Goal: Task Accomplishment & Management: Use online tool/utility

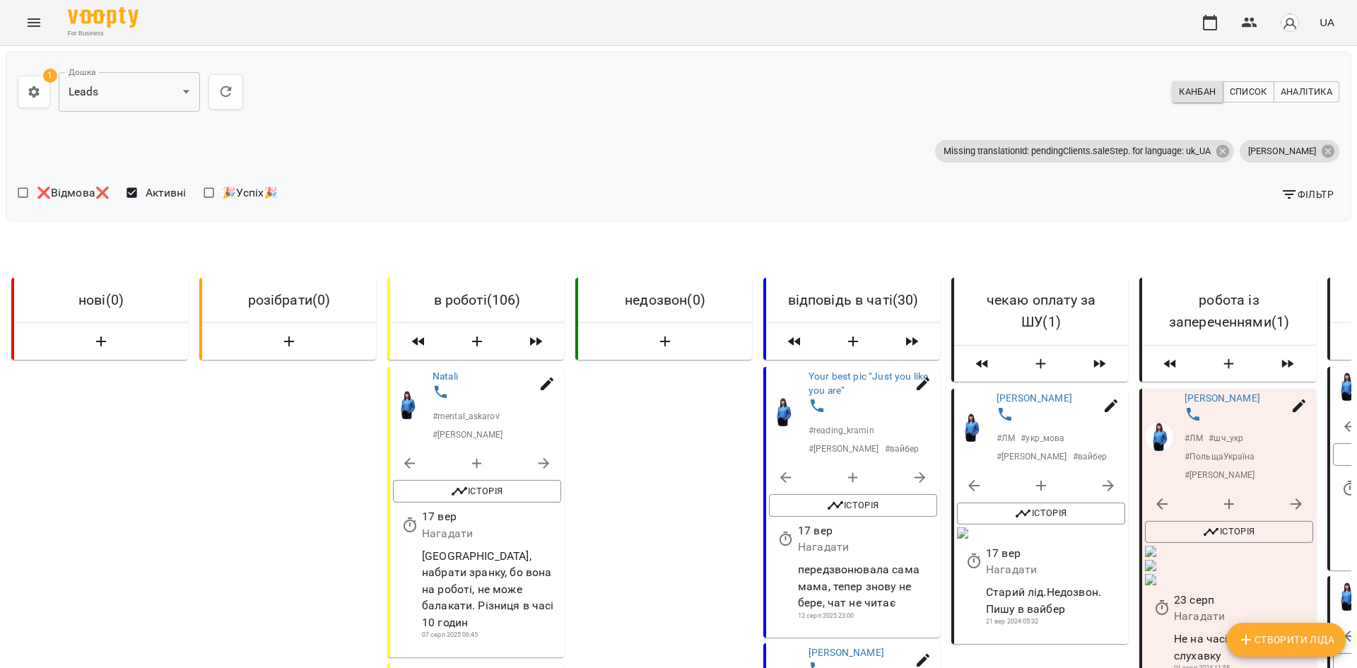
click at [1287, 195] on span "Фільтр" at bounding box center [1306, 194] width 53 height 17
select select "**********"
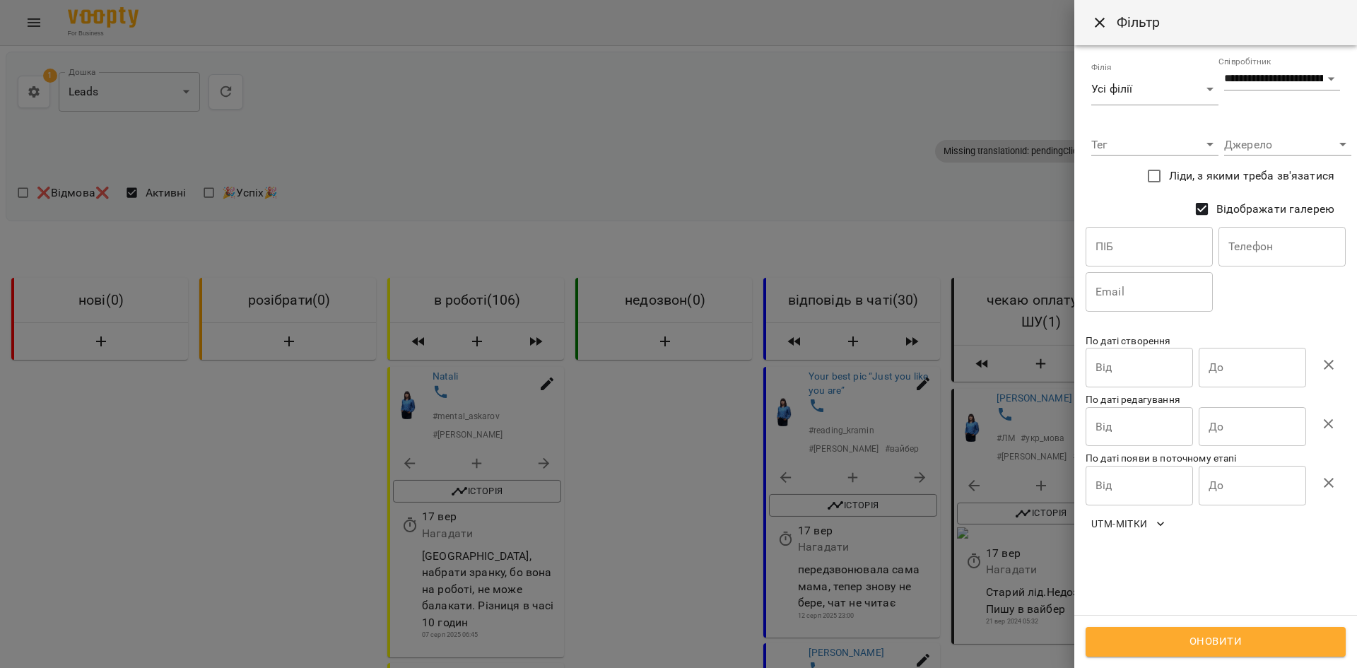
click at [1260, 255] on input "text" at bounding box center [1281, 247] width 127 height 40
paste input "**********"
type input "**********"
click at [1181, 636] on span "Оновити" at bounding box center [1215, 641] width 229 height 18
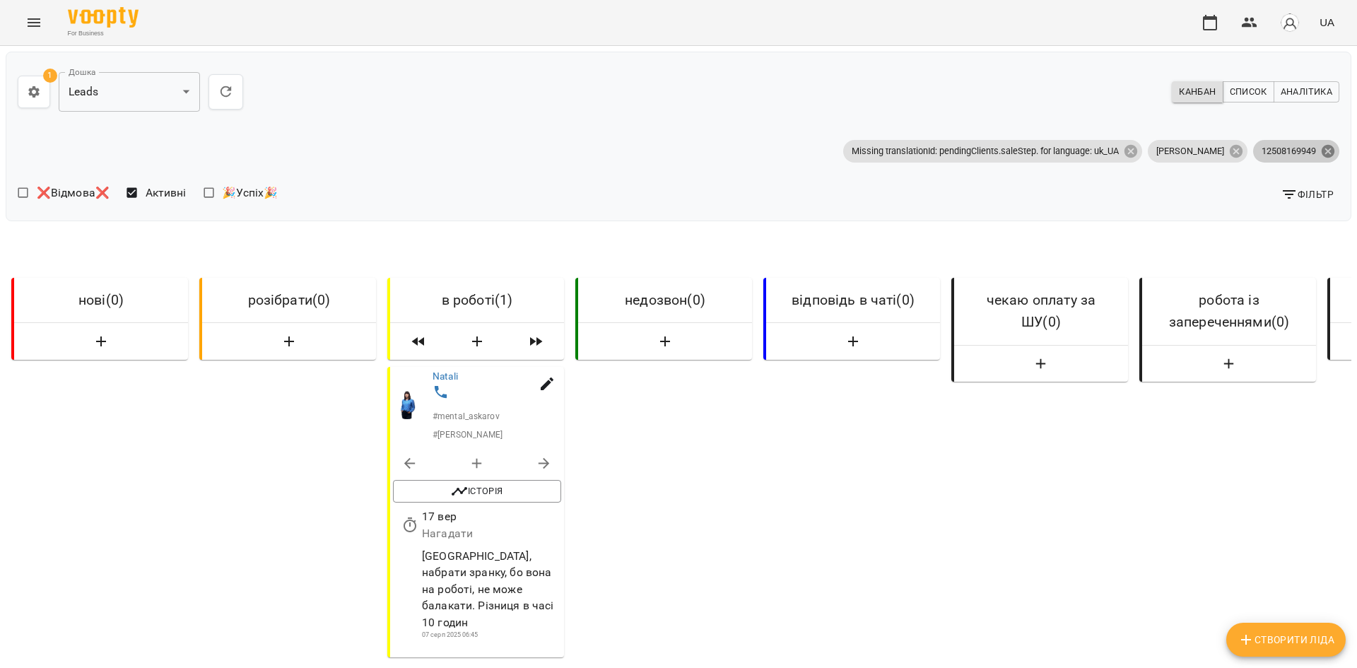
click at [1321, 153] on icon at bounding box center [1327, 150] width 13 height 13
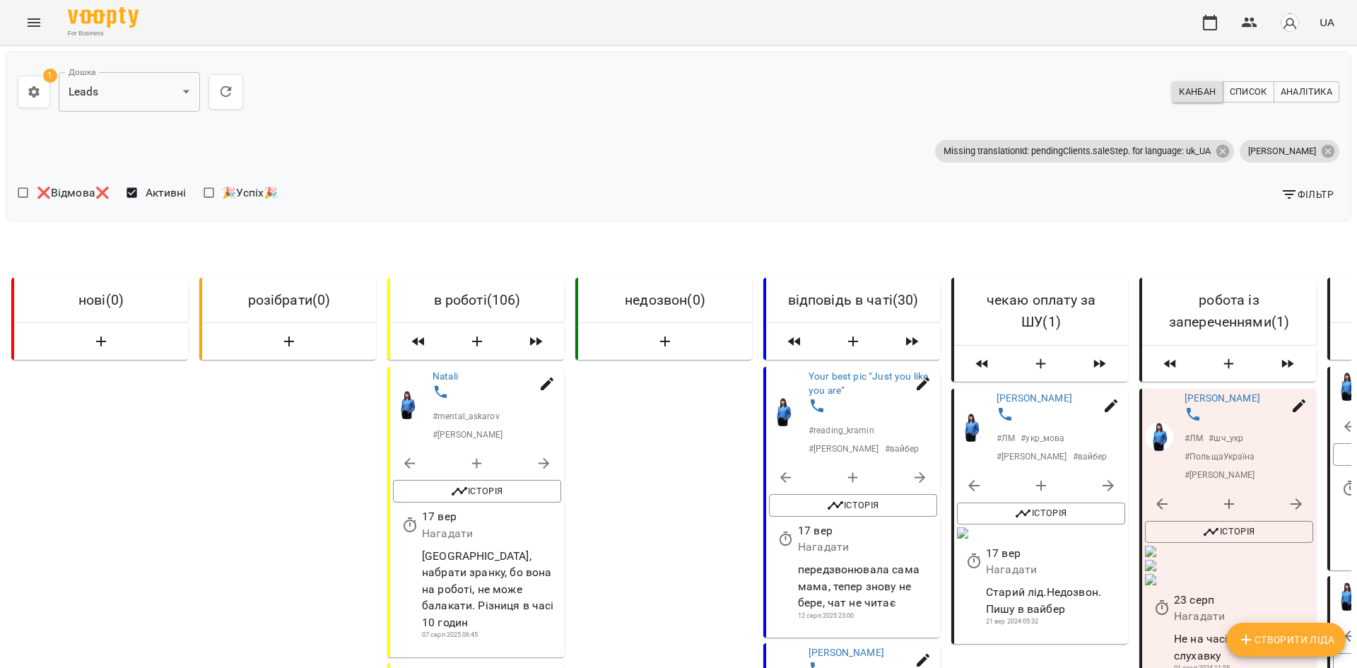
drag, startPoint x: 253, startPoint y: 237, endPoint x: 277, endPoint y: 237, distance: 24.0
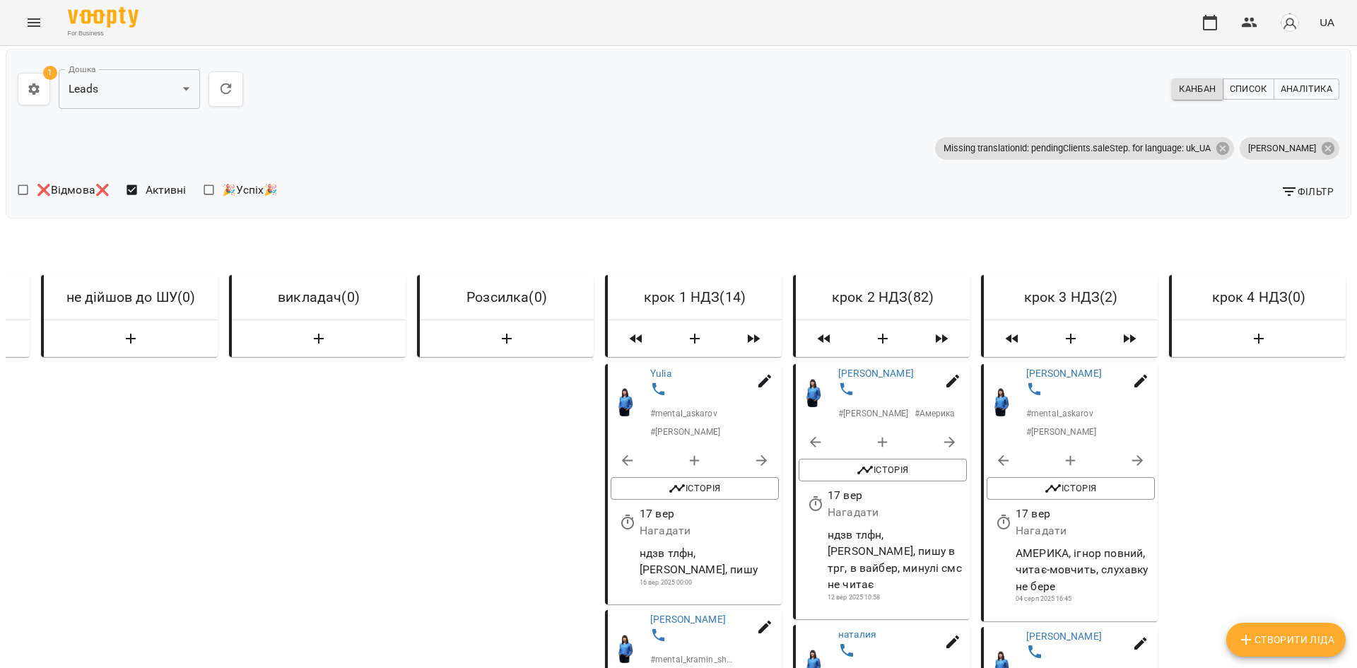
scroll to position [1555, 0]
drag, startPoint x: 661, startPoint y: 303, endPoint x: 673, endPoint y: 311, distance: 14.3
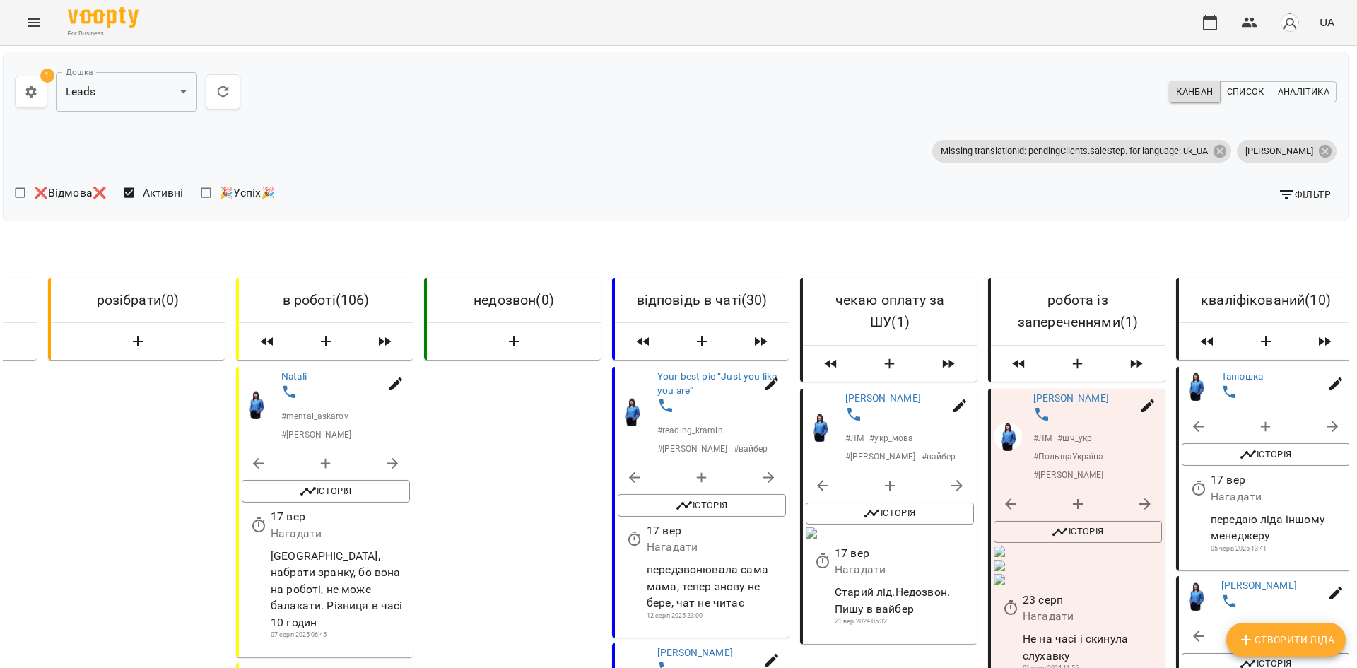
scroll to position [0, 0]
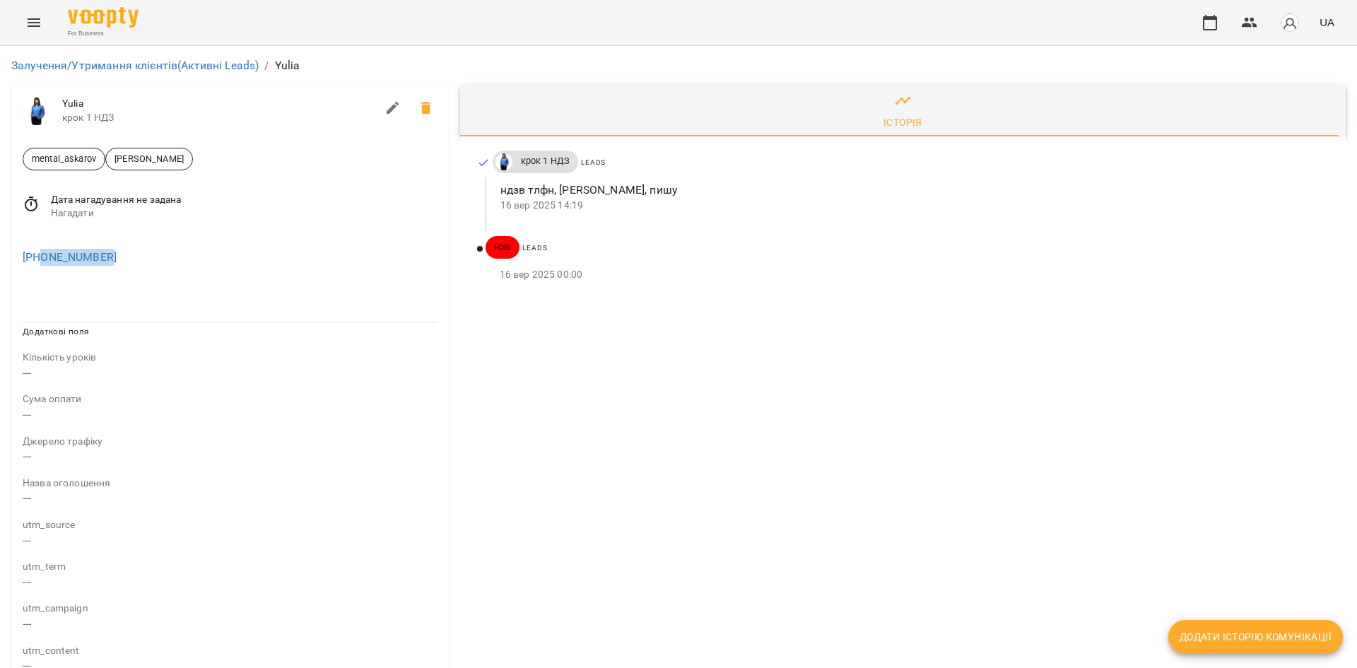
drag, startPoint x: 132, startPoint y: 261, endPoint x: 42, endPoint y: 264, distance: 89.8
click at [42, 264] on div "+380679946699" at bounding box center [230, 257] width 420 height 23
copy link "0679946699"
click at [931, 285] on div "Історія крок 1 НДЗ Leads ндзв тлфн, вайбер, пишу 16 вер 2025 14:19 нові Leads 1…" at bounding box center [902, 540] width 897 height 921
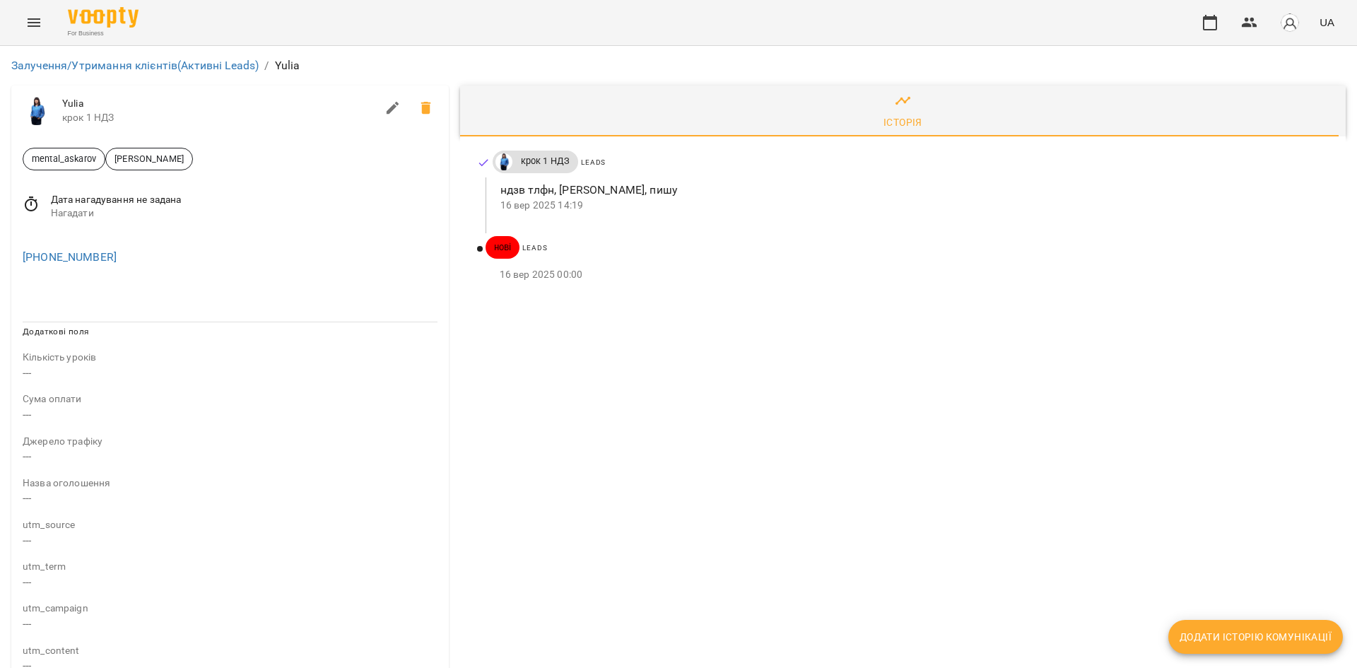
click at [917, 366] on div "Історія крок 1 НДЗ Leads ндзв тлфн, вайбер, пишу 16 вер 2025 14:19 нові Leads 1…" at bounding box center [902, 540] width 897 height 921
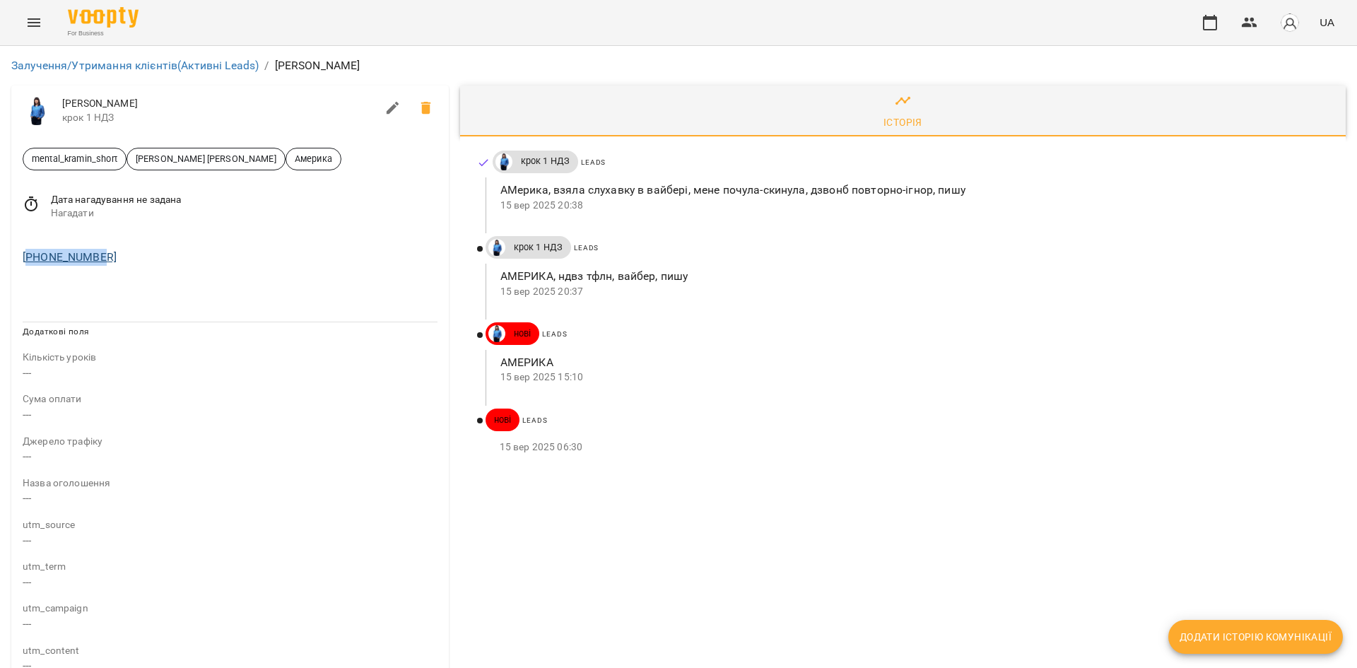
drag, startPoint x: 109, startPoint y: 256, endPoint x: 27, endPoint y: 254, distance: 82.0
click at [27, 254] on div "+17325470351" at bounding box center [230, 257] width 420 height 23
copy link "17325470351"
click at [904, 365] on p "АМЕРИКА" at bounding box center [911, 362] width 822 height 17
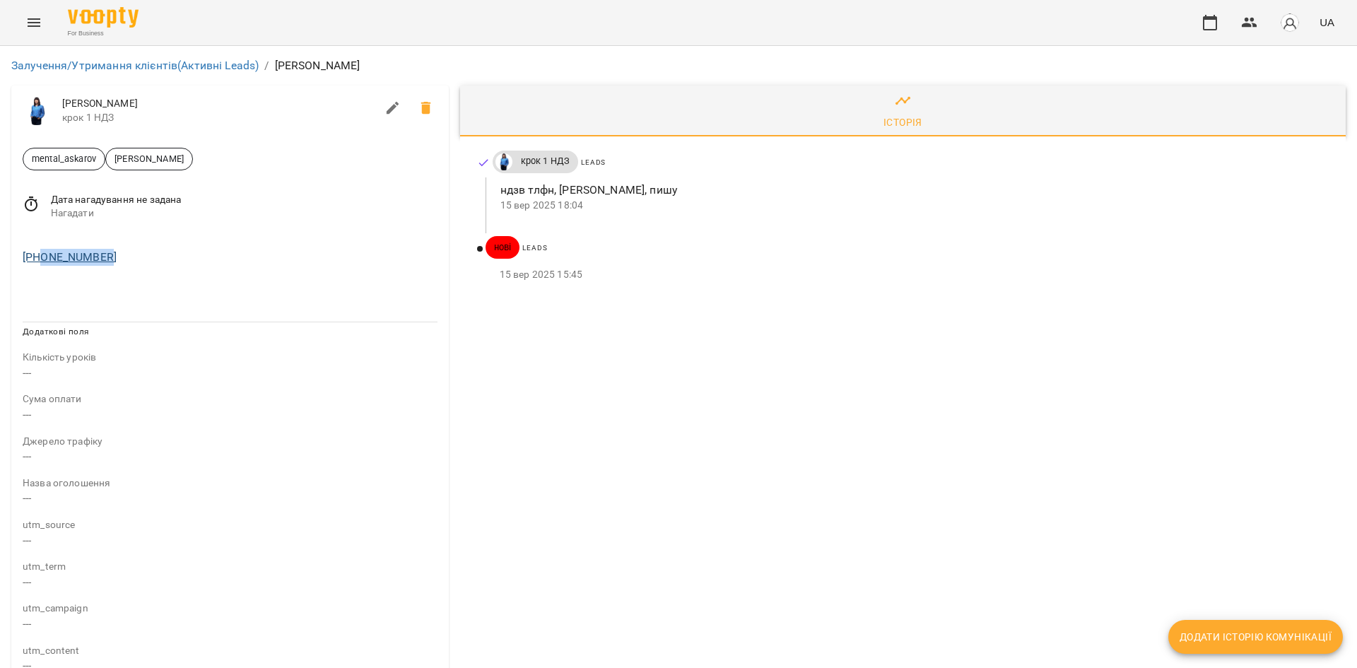
drag, startPoint x: 77, startPoint y: 258, endPoint x: 85, endPoint y: 242, distance: 18.3
click at [40, 260] on div "[PHONE_NUMBER]" at bounding box center [230, 257] width 420 height 23
copy link "0996892948"
drag, startPoint x: 126, startPoint y: 256, endPoint x: 30, endPoint y: 264, distance: 96.4
click at [30, 264] on div "+436644638751" at bounding box center [230, 257] width 420 height 23
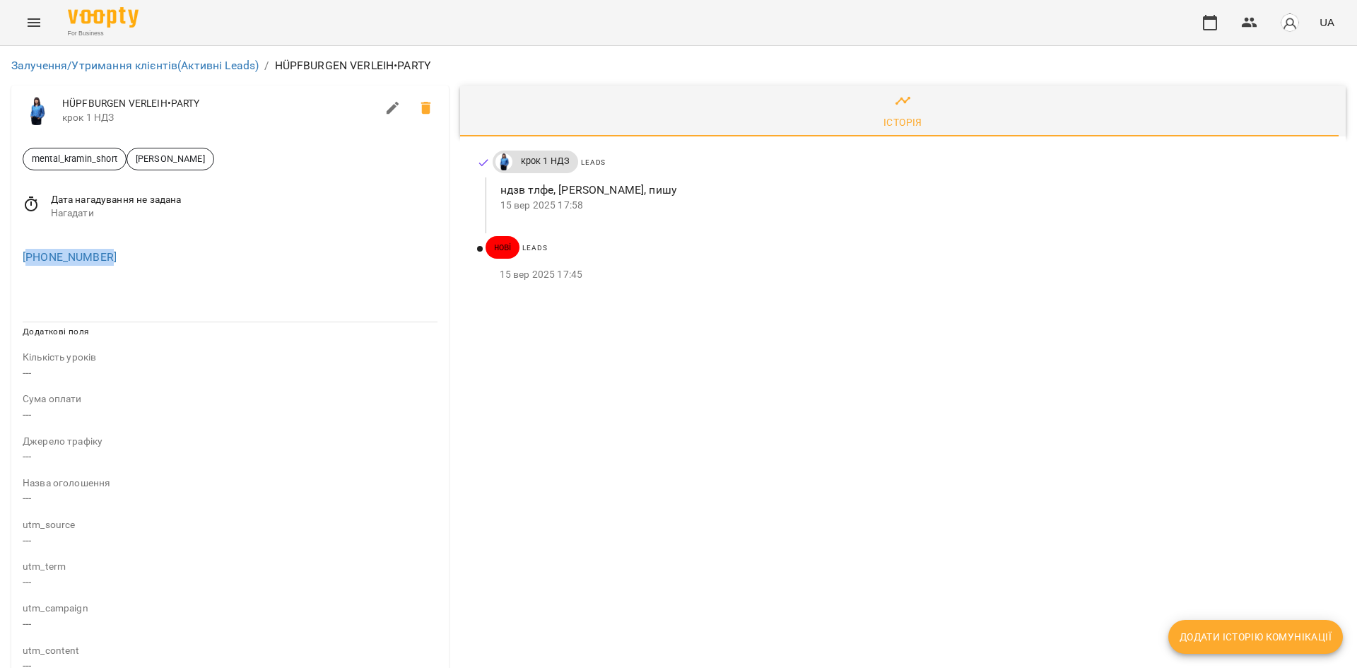
copy link "436644638751"
drag, startPoint x: 102, startPoint y: 262, endPoint x: 31, endPoint y: 268, distance: 70.9
click at [31, 268] on div "[PHONE_NUMBER]" at bounding box center [230, 257] width 420 height 23
copy link "420775532873"
drag, startPoint x: 6, startPoint y: 257, endPoint x: 28, endPoint y: 259, distance: 22.0
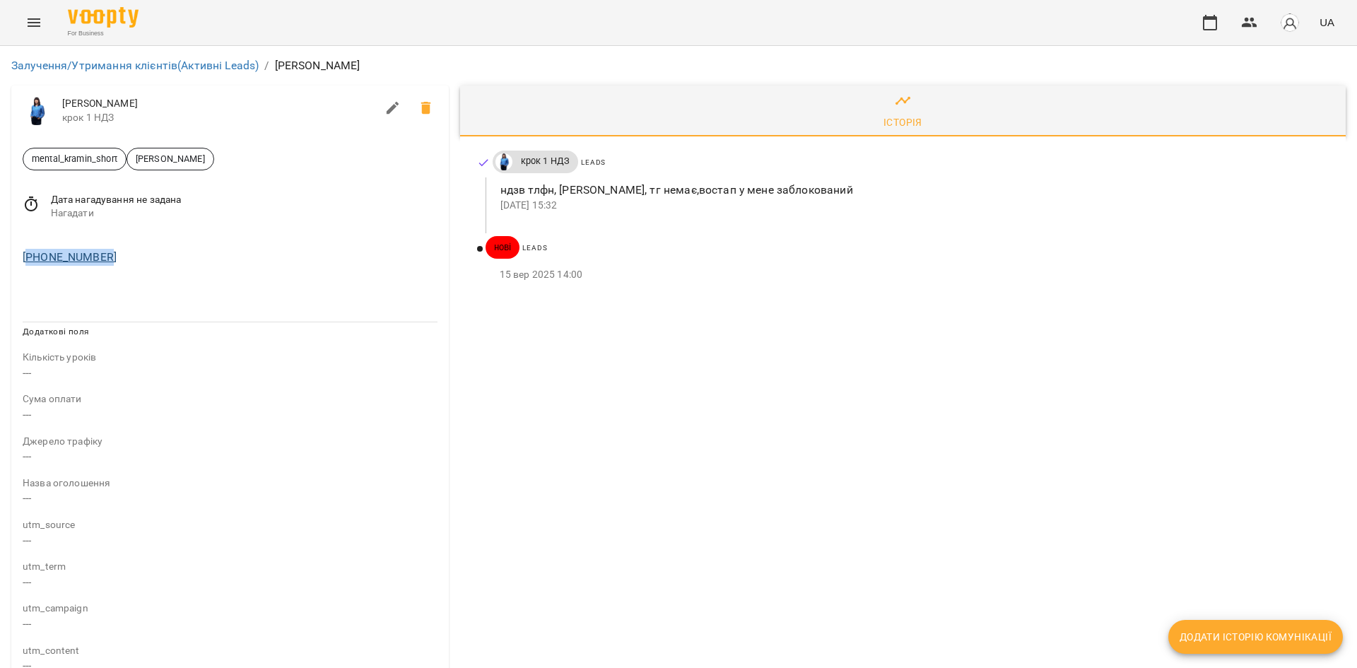
click at [28, 259] on div "+393514631550" at bounding box center [230, 257] width 420 height 23
copy link "393514631550"
drag, startPoint x: 79, startPoint y: 259, endPoint x: 30, endPoint y: 260, distance: 48.8
click at [30, 260] on div "+34666937020" at bounding box center [230, 257] width 420 height 23
copy link "34666937020"
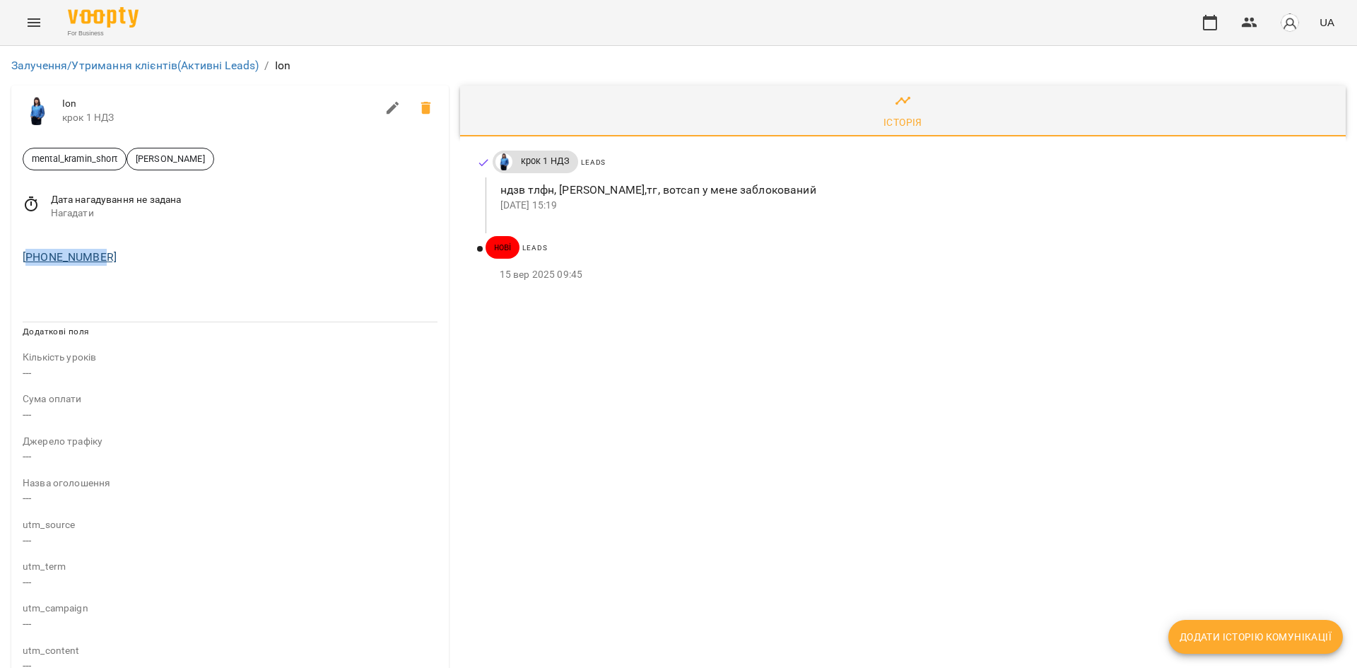
drag, startPoint x: 114, startPoint y: 254, endPoint x: 27, endPoint y: 258, distance: 87.7
click at [27, 258] on div "[PHONE_NUMBER]" at bounding box center [230, 257] width 420 height 23
copy link "40732236533"
drag, startPoint x: 71, startPoint y: 263, endPoint x: 30, endPoint y: 262, distance: 41.7
click at [30, 262] on div "[PHONE_NUMBER]" at bounding box center [230, 257] width 420 height 23
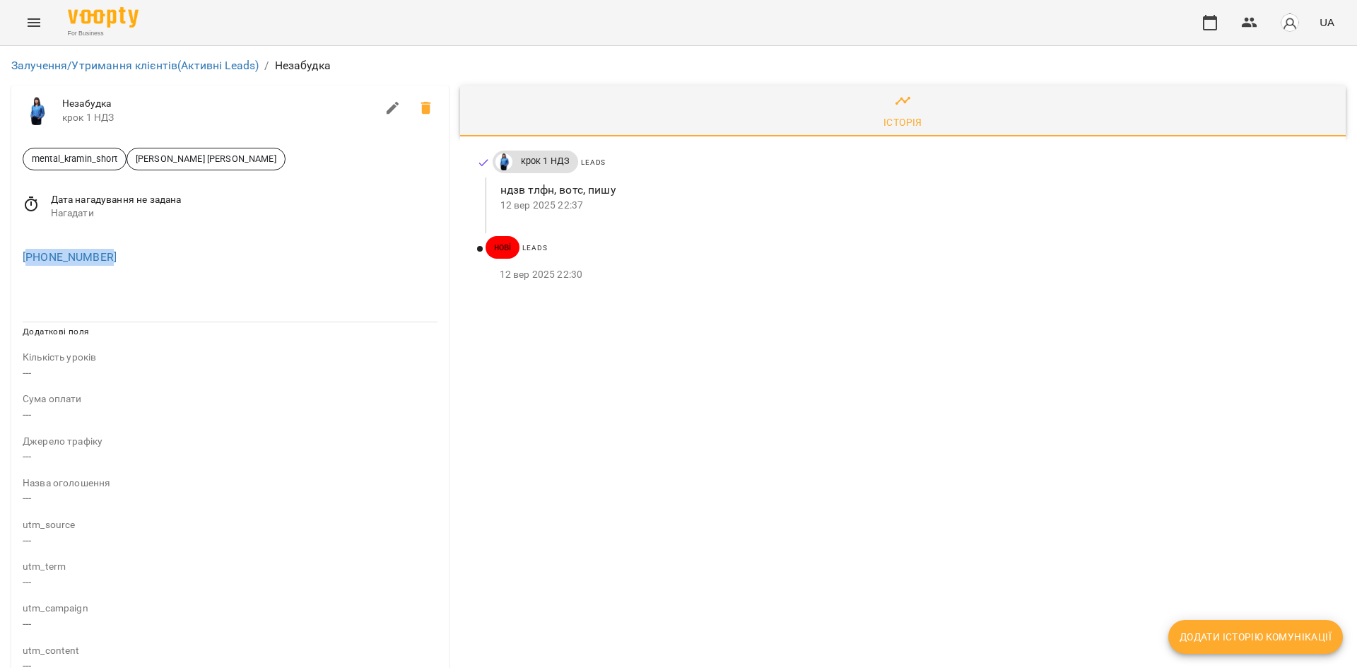
copy link "393284267840"
drag, startPoint x: 110, startPoint y: 255, endPoint x: 29, endPoint y: 255, distance: 80.6
click at [29, 255] on div "[PHONE_NUMBER]" at bounding box center [230, 257] width 420 height 23
copy link "393277567254"
drag, startPoint x: 105, startPoint y: 255, endPoint x: 29, endPoint y: 273, distance: 78.5
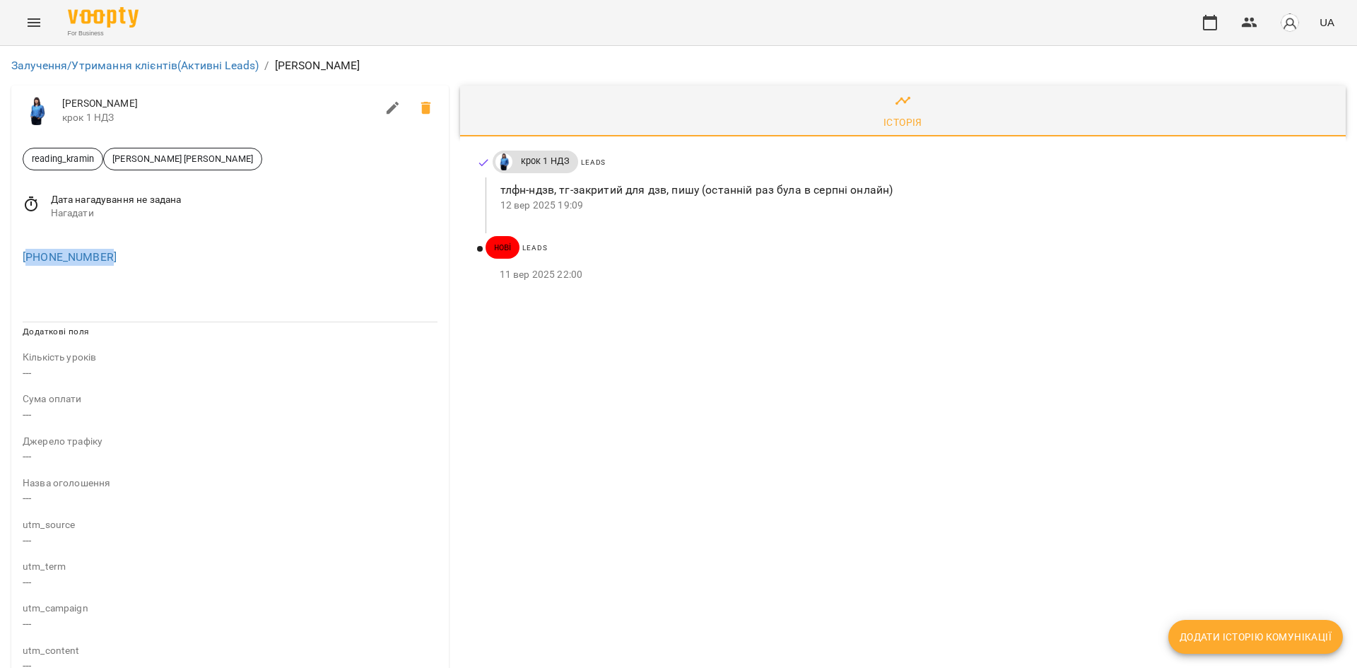
click at [29, 273] on div "+380970050790" at bounding box center [229, 254] width 437 height 45
copy link "380970050790"
drag, startPoint x: 119, startPoint y: 253, endPoint x: 40, endPoint y: 269, distance: 80.1
click at [40, 269] on div "+380977093027" at bounding box center [229, 254] width 437 height 45
copy link "0977093027"
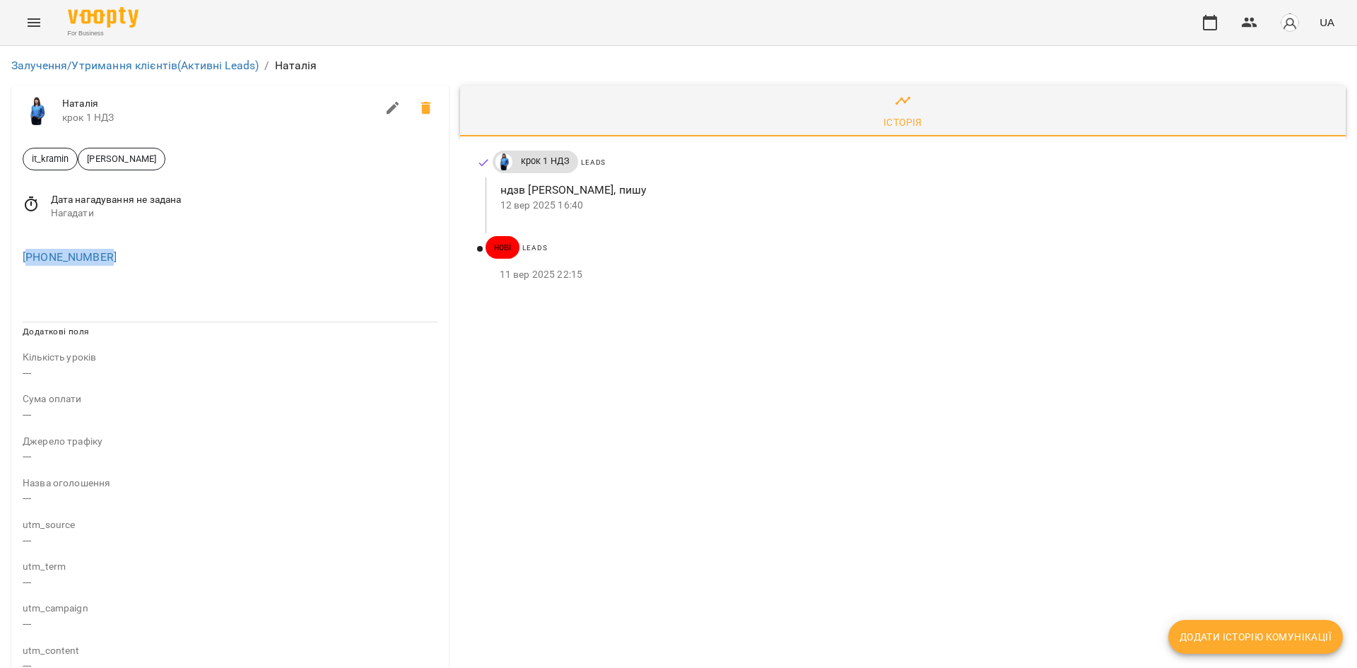
drag, startPoint x: 108, startPoint y: 254, endPoint x: 27, endPoint y: 266, distance: 82.2
click at [27, 266] on div "+420721042670" at bounding box center [230, 257] width 420 height 23
copy link "420721042670"
click at [897, 379] on div "Історія крок 1 НДЗ Leads ндзв тлфн, вотс,пишу в вотс [DATE] 14:01 нові Leads [D…" at bounding box center [902, 540] width 897 height 921
drag, startPoint x: 122, startPoint y: 258, endPoint x: 30, endPoint y: 257, distance: 91.2
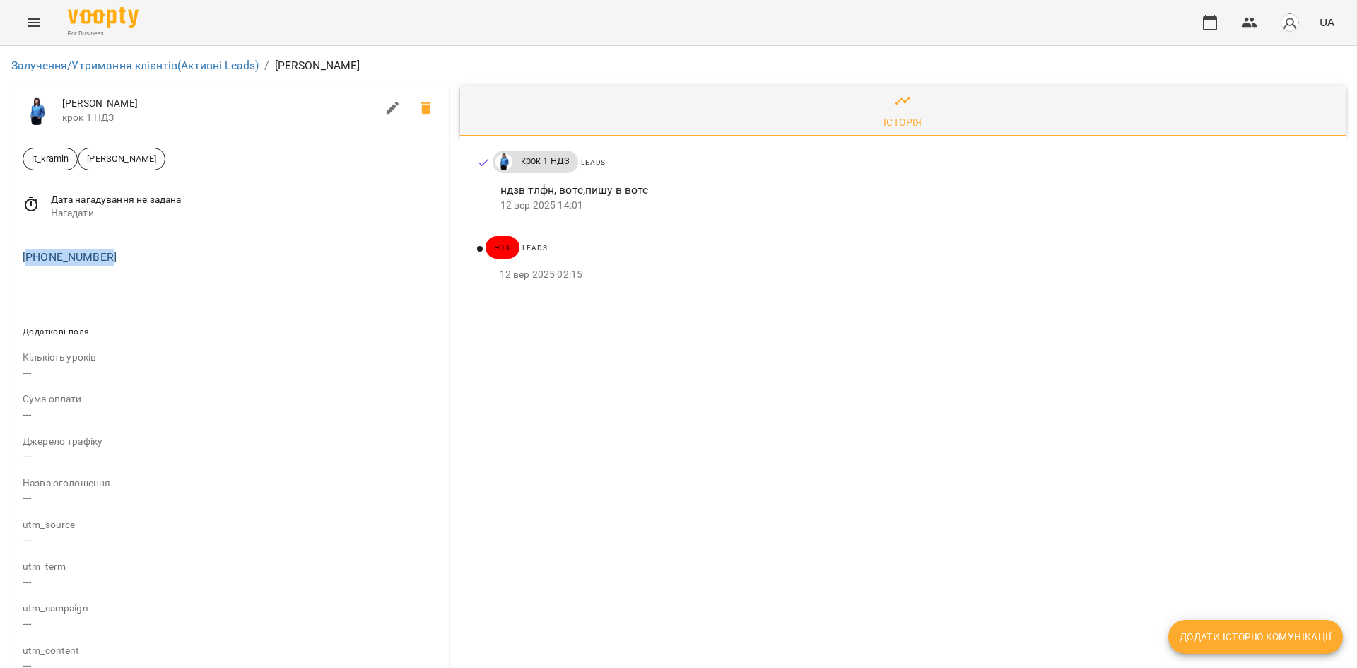
click at [30, 257] on div "[PHONE_NUMBER]" at bounding box center [230, 257] width 420 height 23
copy link "393403702908"
